Goal: Transaction & Acquisition: Purchase product/service

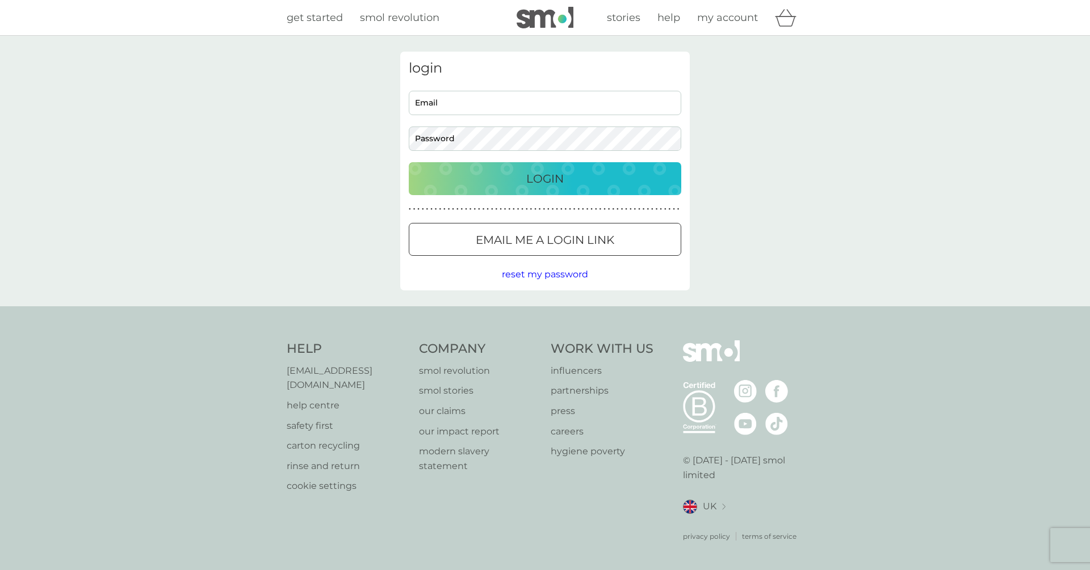
click at [681, 100] on nordpass-icon at bounding box center [681, 103] width 0 height 10
click at [681, 104] on nordpass-icon at bounding box center [681, 103] width 0 height 10
click at [0, 570] on nordpass-autofill-portal at bounding box center [0, 576] width 0 height 0
type input "[EMAIL_ADDRESS][DOMAIN_NAME]"
click at [530, 184] on p "Login" at bounding box center [544, 179] width 37 height 18
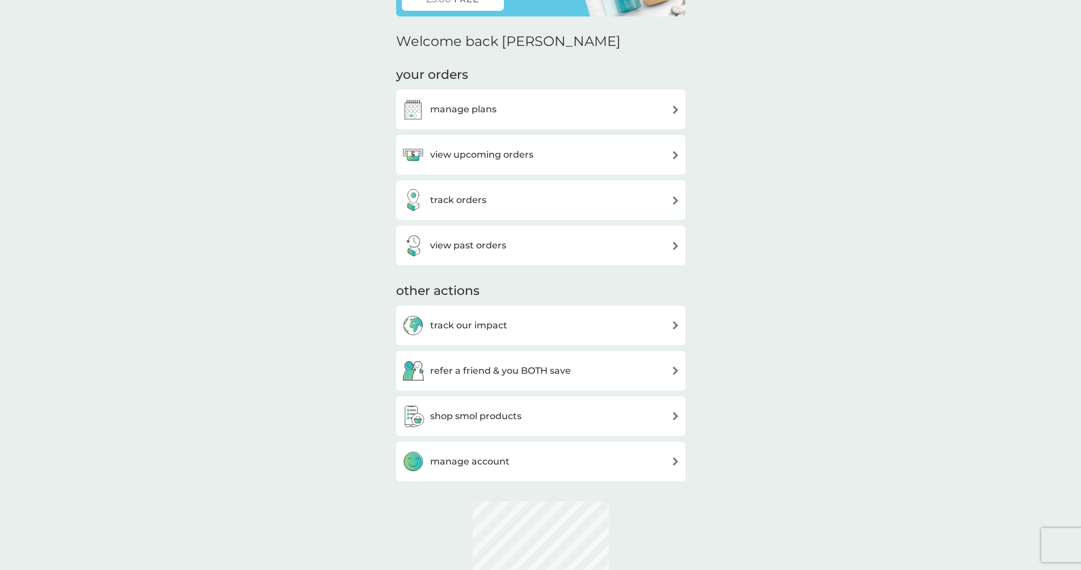
scroll to position [143, 0]
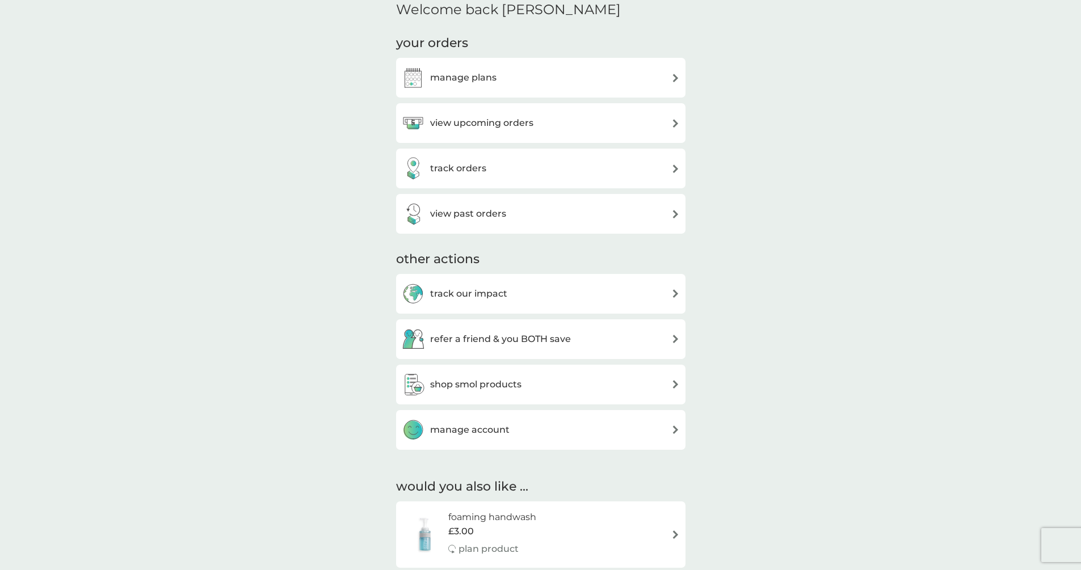
click at [553, 434] on div "manage account" at bounding box center [541, 430] width 278 height 23
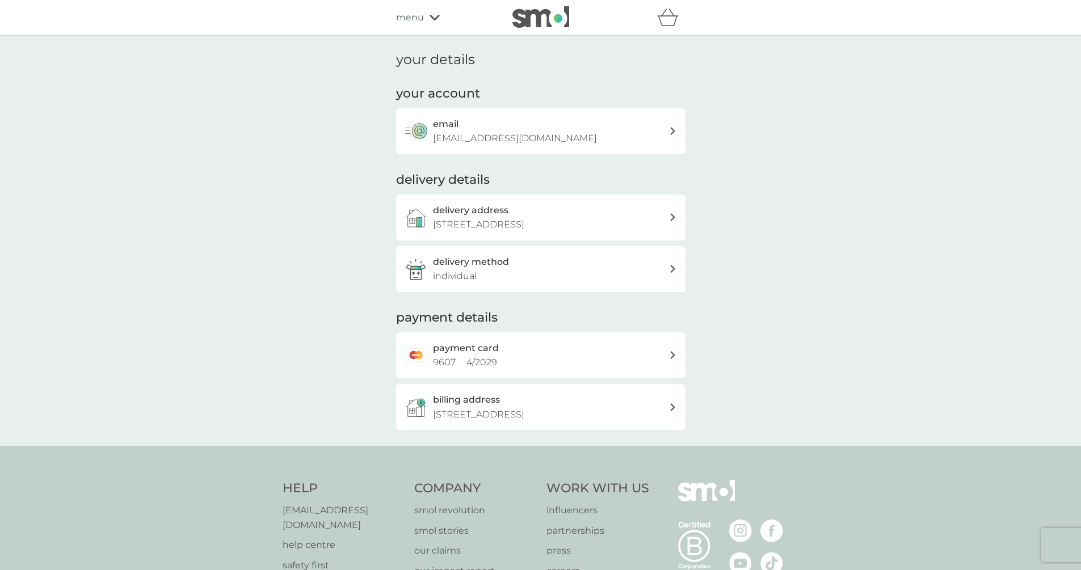
click at [549, 135] on div "email [EMAIL_ADDRESS][DOMAIN_NAME]" at bounding box center [551, 131] width 236 height 29
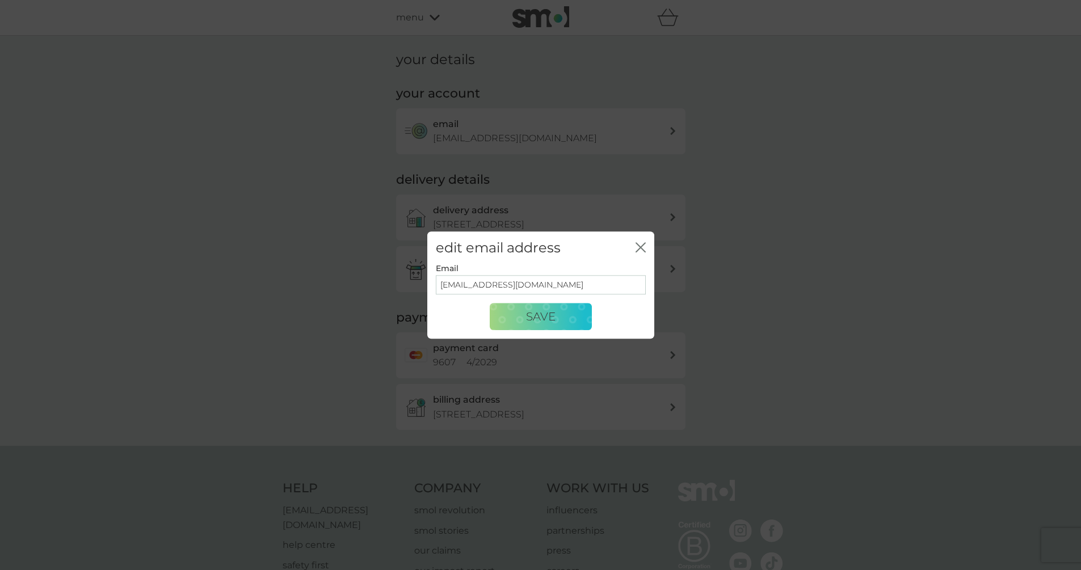
drag, startPoint x: 640, startPoint y: 238, endPoint x: 642, endPoint y: 251, distance: 12.7
click at [640, 238] on div "edit email address close" at bounding box center [540, 248] width 227 height 33
click at [642, 251] on icon "close" at bounding box center [641, 247] width 10 height 10
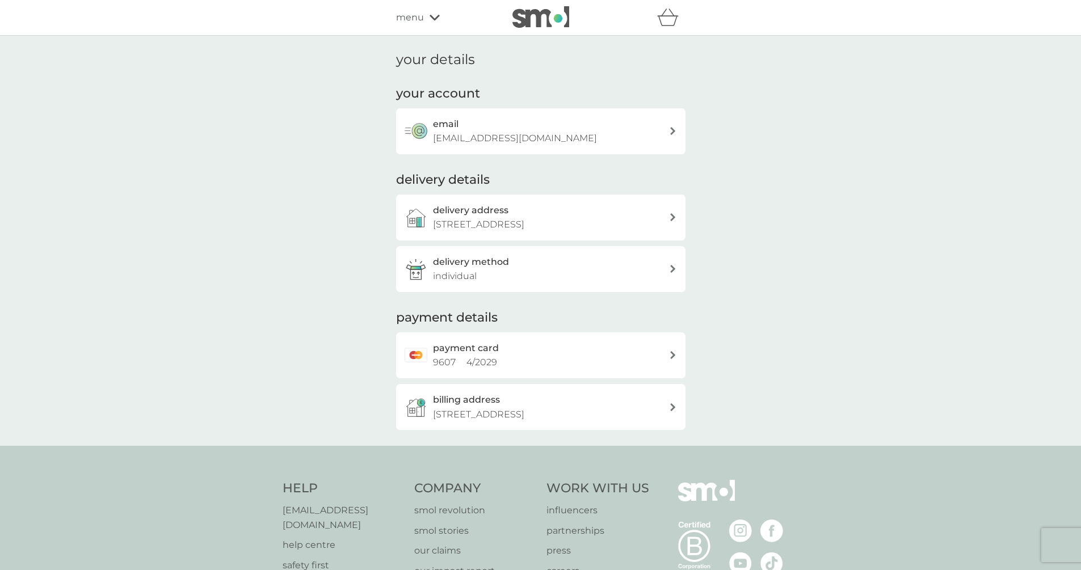
click at [430, 20] on icon at bounding box center [435, 17] width 10 height 7
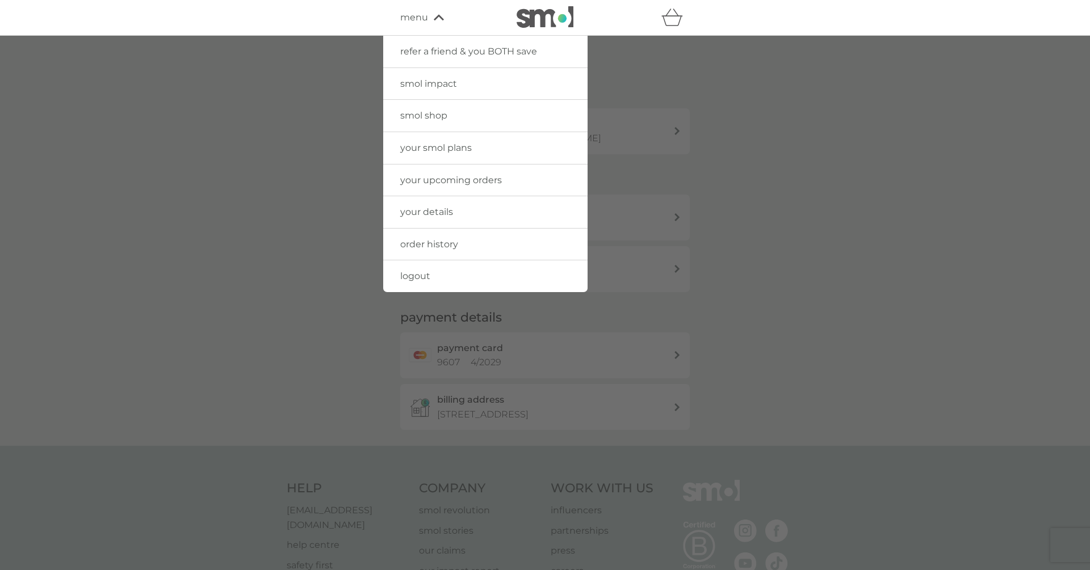
click at [436, 144] on span "your smol plans" at bounding box center [436, 147] width 72 height 11
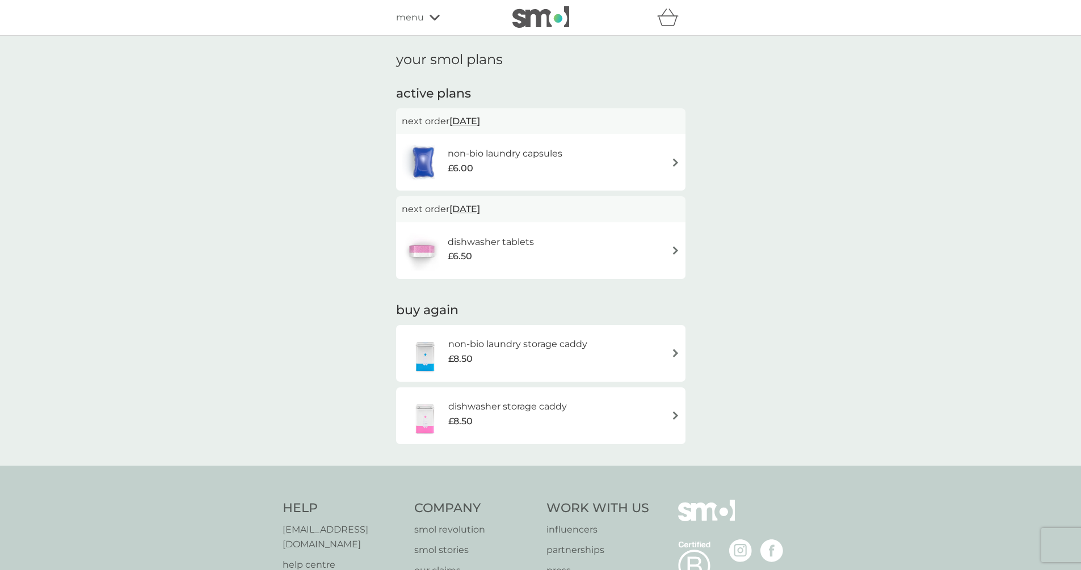
click at [587, 244] on div "dishwasher tablets £6.50" at bounding box center [541, 251] width 278 height 40
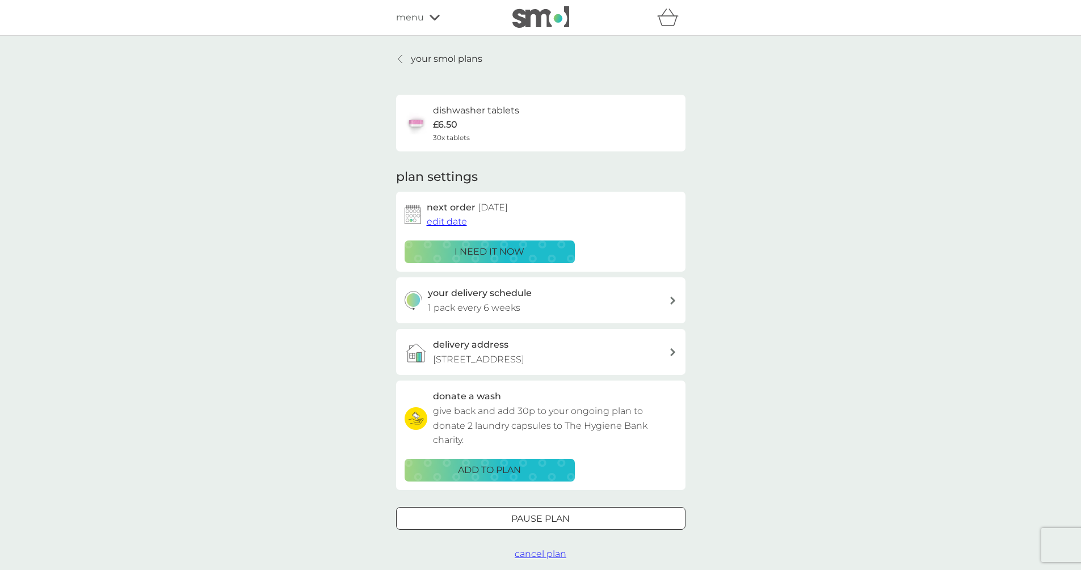
click at [537, 258] on div "i need it now" at bounding box center [489, 252] width 155 height 15
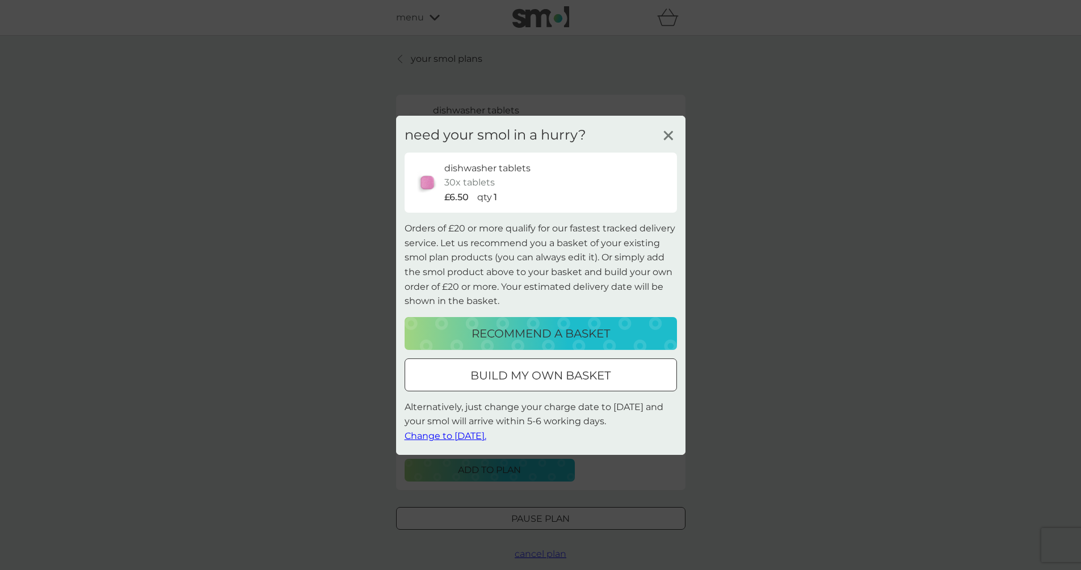
click at [552, 334] on p "recommend a basket" at bounding box center [541, 334] width 138 height 18
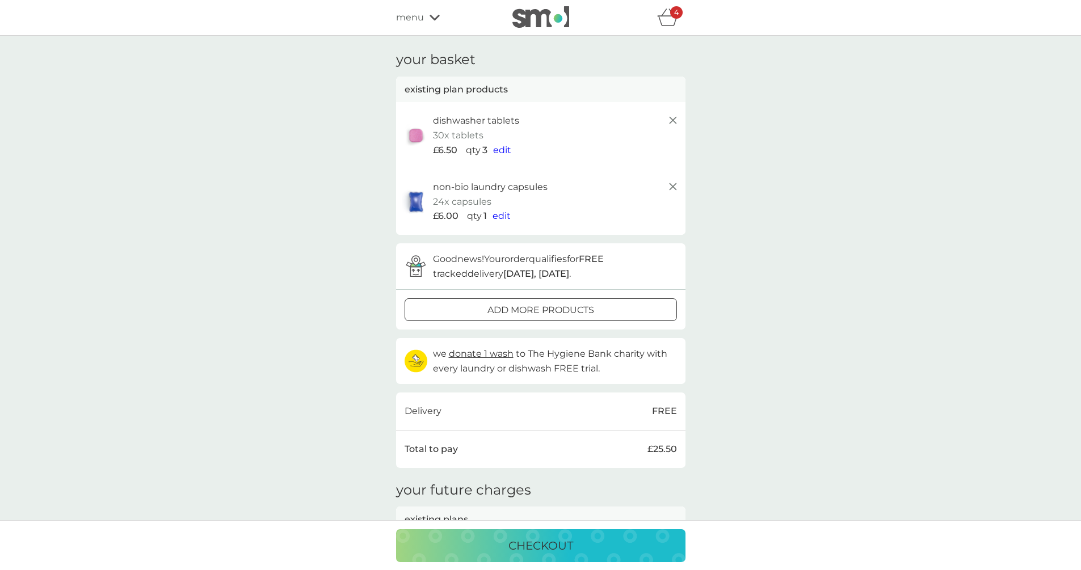
click at [503, 148] on span "edit" at bounding box center [502, 150] width 18 height 11
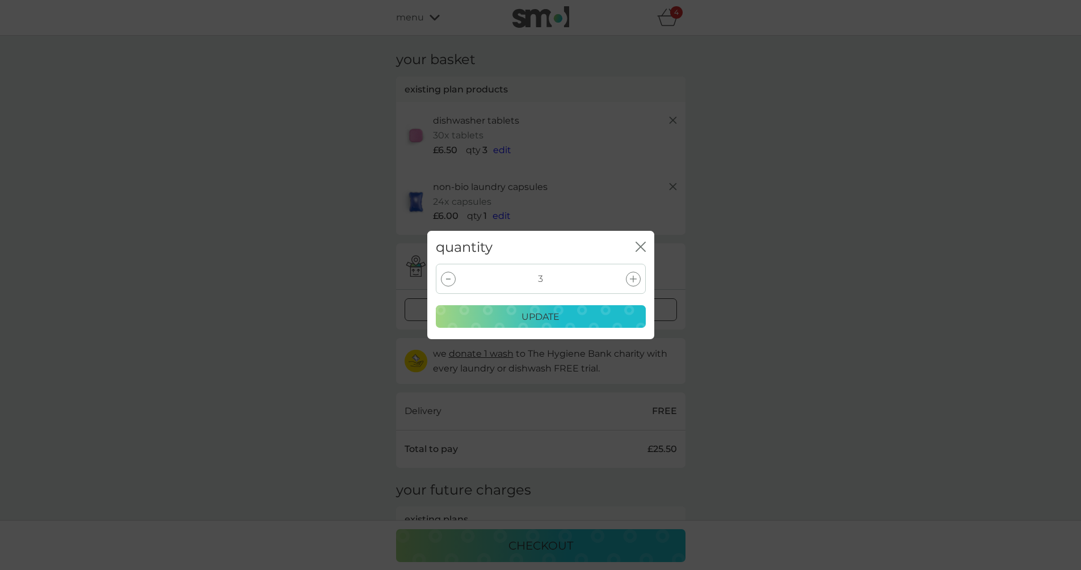
click at [455, 279] on div at bounding box center [448, 279] width 15 height 15
click at [530, 310] on p "update" at bounding box center [540, 317] width 38 height 15
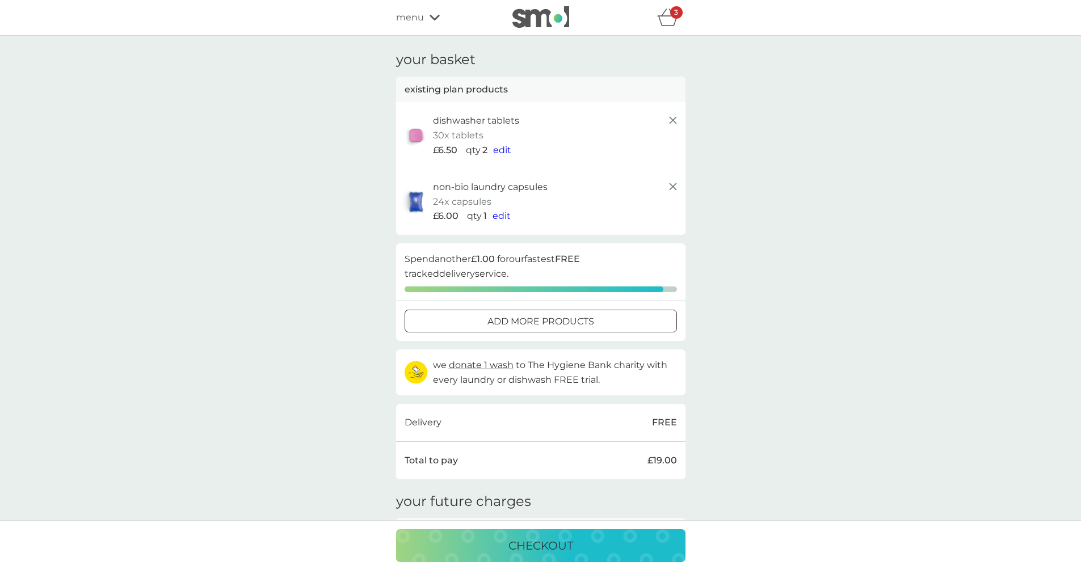
click at [498, 219] on span "edit" at bounding box center [502, 216] width 18 height 11
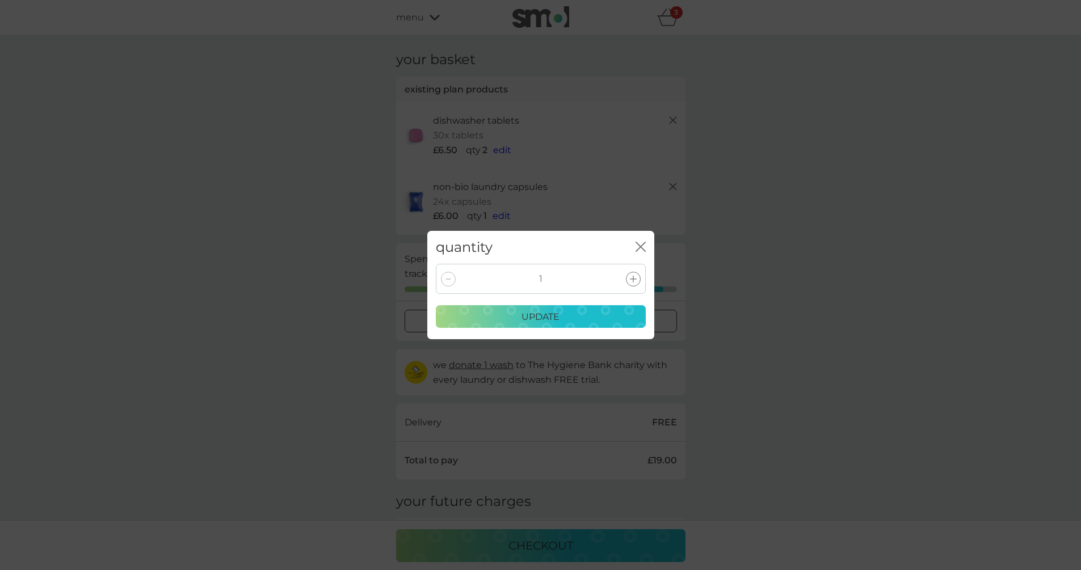
click at [634, 276] on icon at bounding box center [633, 279] width 7 height 7
click at [571, 312] on div "update" at bounding box center [540, 317] width 195 height 15
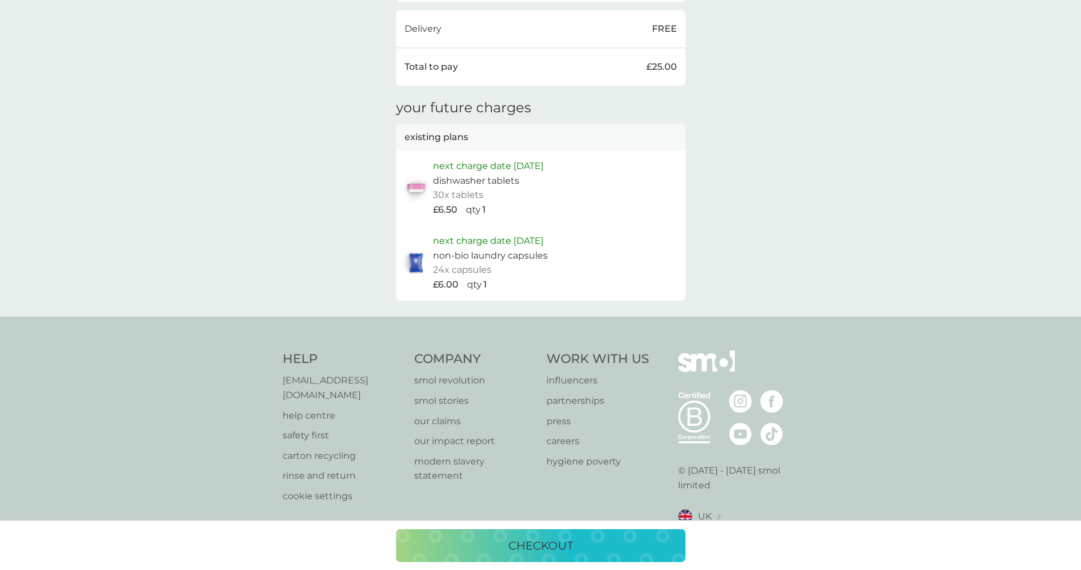
scroll to position [384, 0]
click at [595, 540] on div "checkout" at bounding box center [540, 546] width 267 height 18
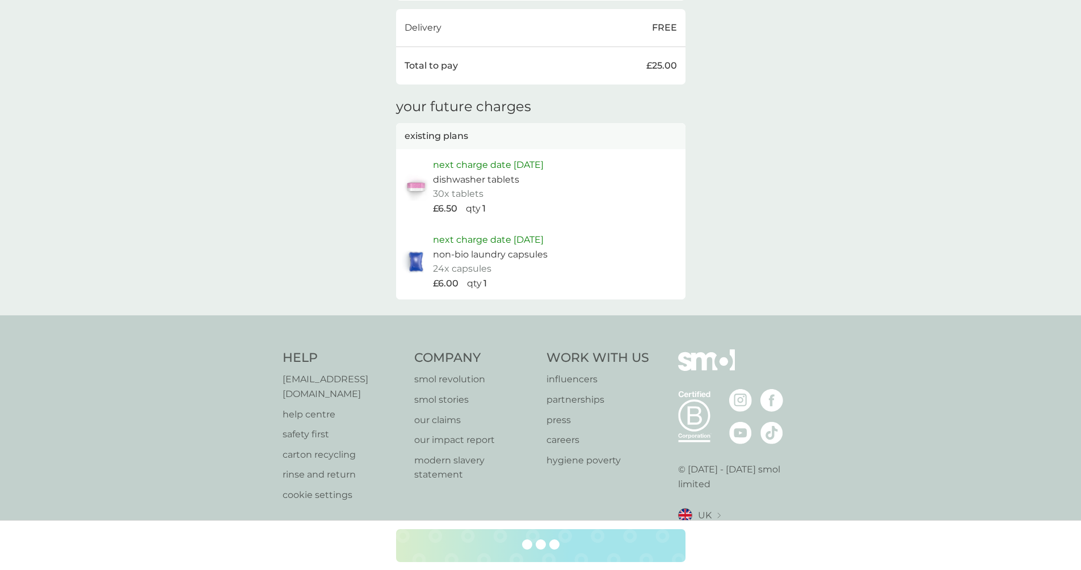
scroll to position [11, 0]
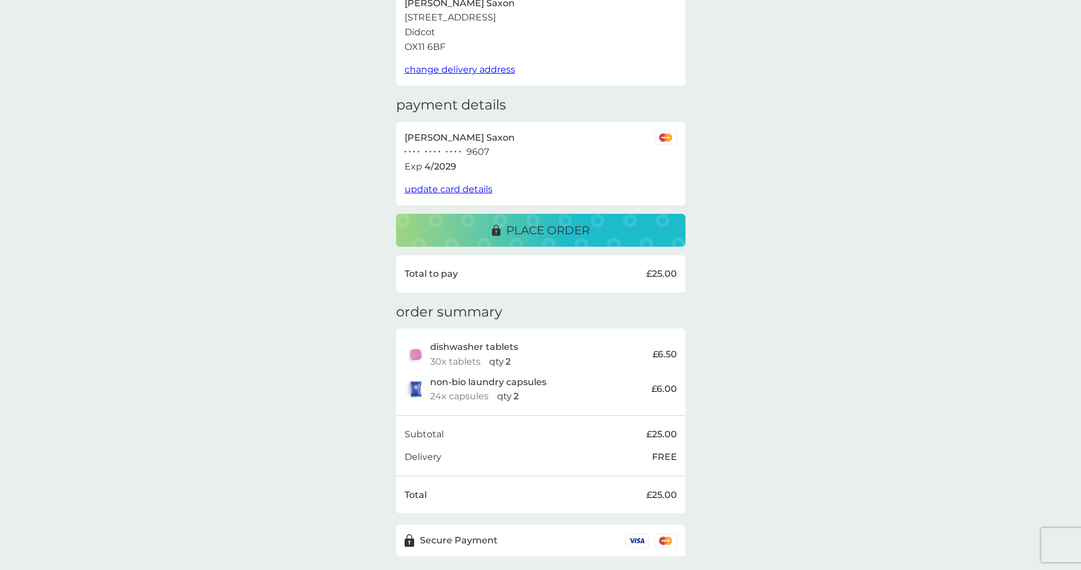
scroll to position [124, 0]
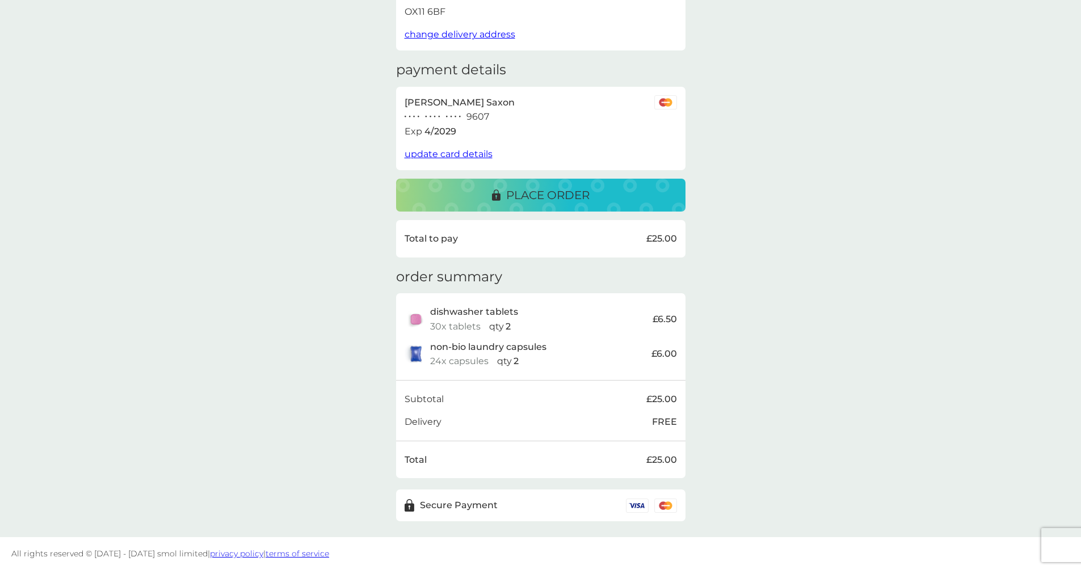
click at [533, 193] on p "place order" at bounding box center [547, 195] width 83 height 18
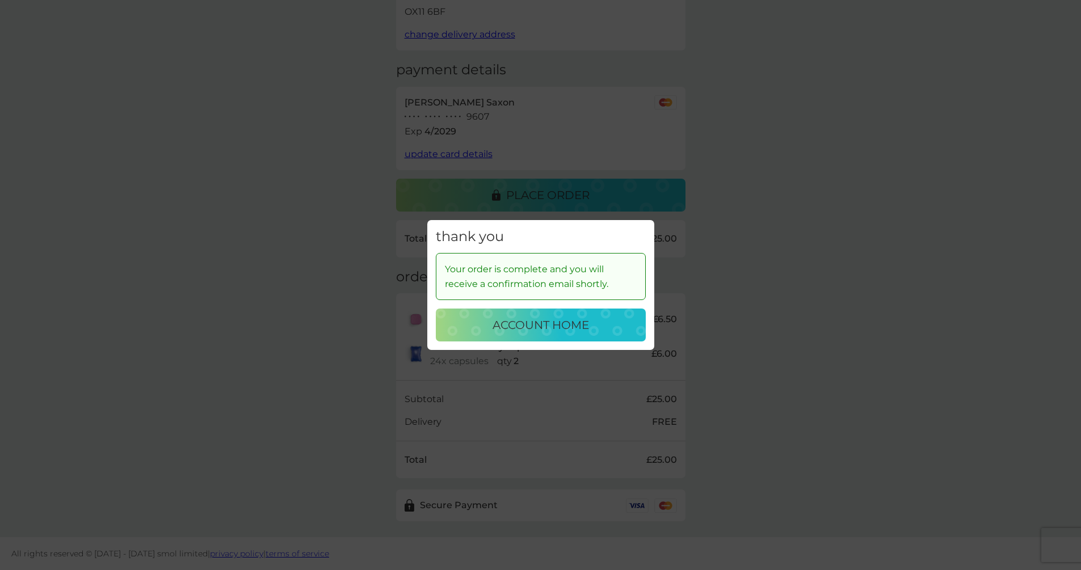
click at [542, 329] on p "account home" at bounding box center [541, 325] width 96 height 18
